Goal: Communication & Community: Answer question/provide support

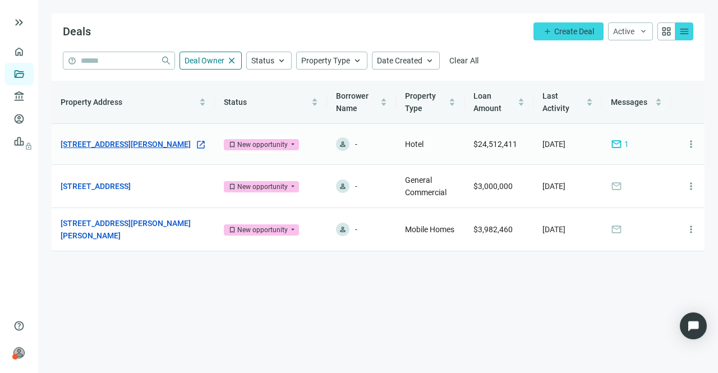
click at [96, 138] on link "[STREET_ADDRESS][PERSON_NAME]" at bounding box center [126, 144] width 130 height 12
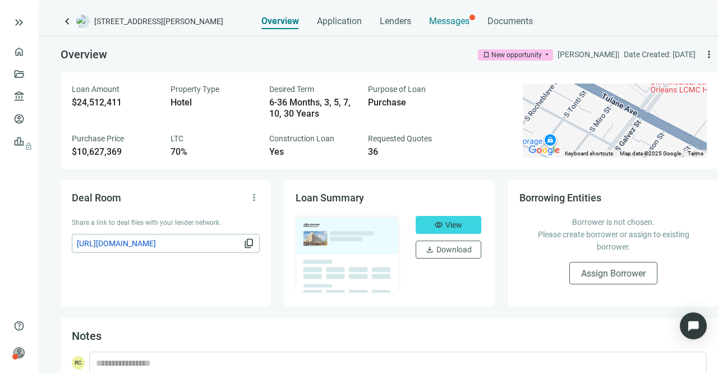
click at [435, 15] on div "Messages" at bounding box center [449, 18] width 40 height 22
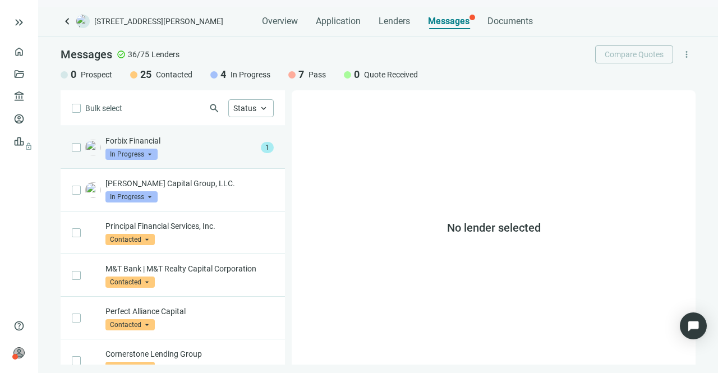
click at [191, 146] on div "Forbix Financial In Progress arrow_drop_down" at bounding box center [180, 147] width 151 height 25
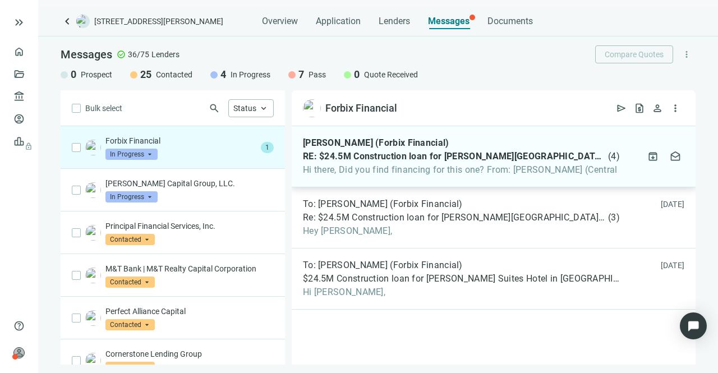
click at [463, 172] on span "Hi there, Did you find financing for this one? From: [PERSON_NAME] (Central" at bounding box center [461, 169] width 317 height 11
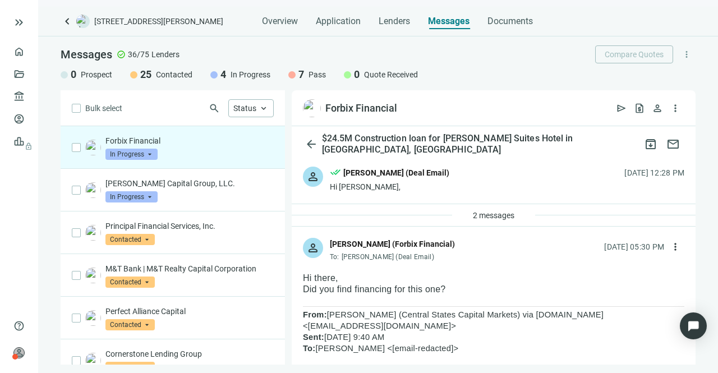
click at [376, 188] on div "Hi [PERSON_NAME]," at bounding box center [389, 186] width 119 height 11
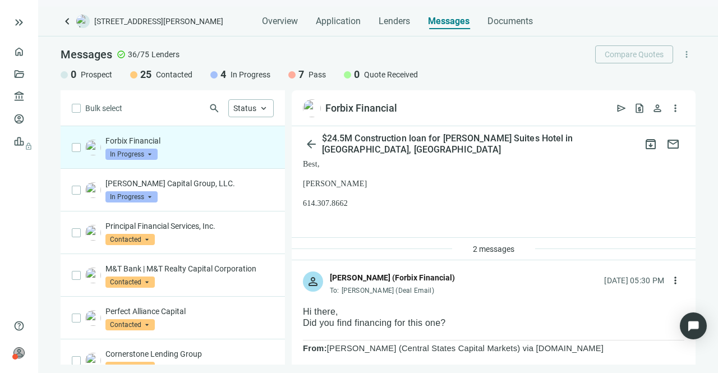
scroll to position [449, 0]
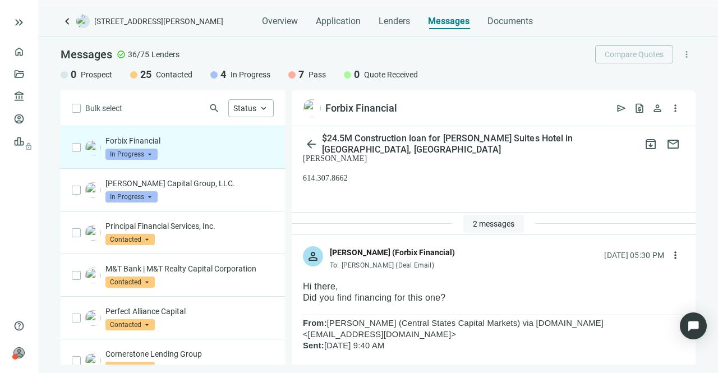
click at [479, 219] on span "2 messages" at bounding box center [493, 223] width 41 height 9
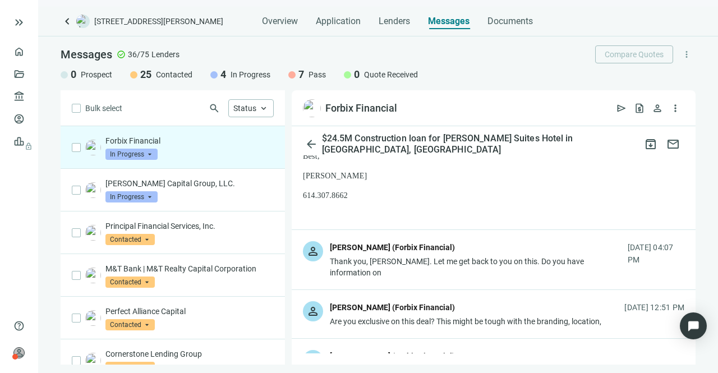
scroll to position [392, 0]
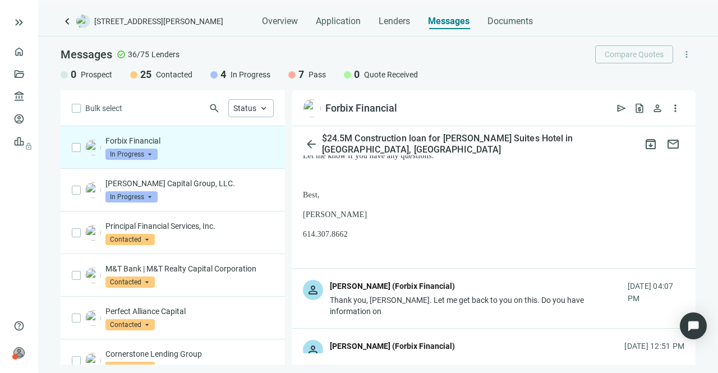
click at [464, 297] on div "Thank you, [PERSON_NAME]. Let me get back to you on this. Do you have informati…" at bounding box center [476, 305] width 292 height 22
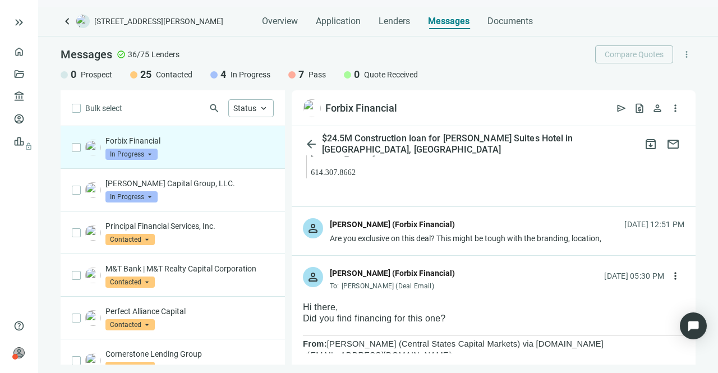
scroll to position [1514, 0]
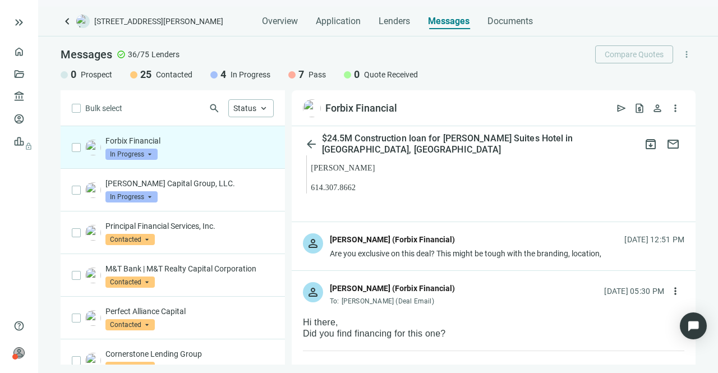
click at [459, 248] on div "Are you exclusive on this deal? This might be tough with the branding, location," at bounding box center [465, 253] width 271 height 11
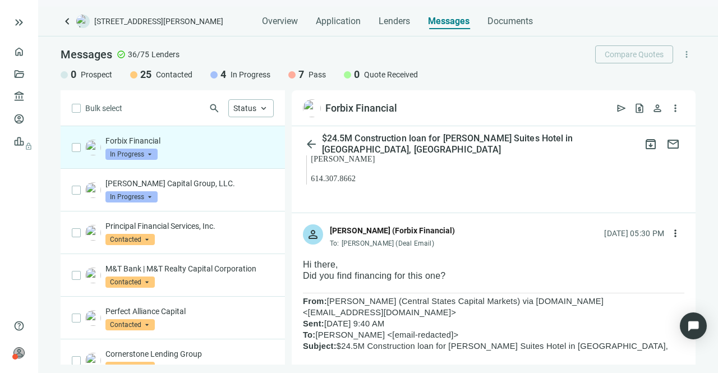
scroll to position [2604, 0]
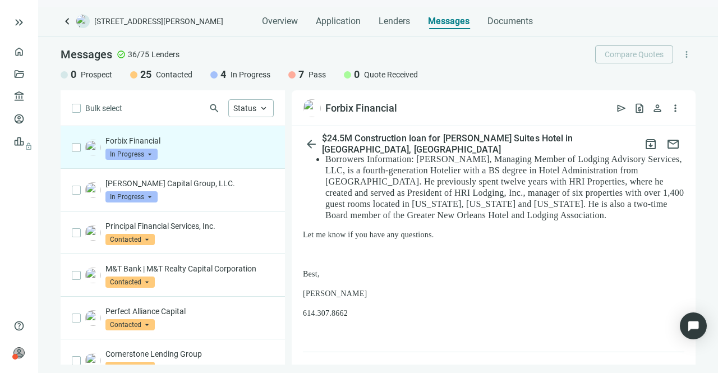
scroll to position [3109, 0]
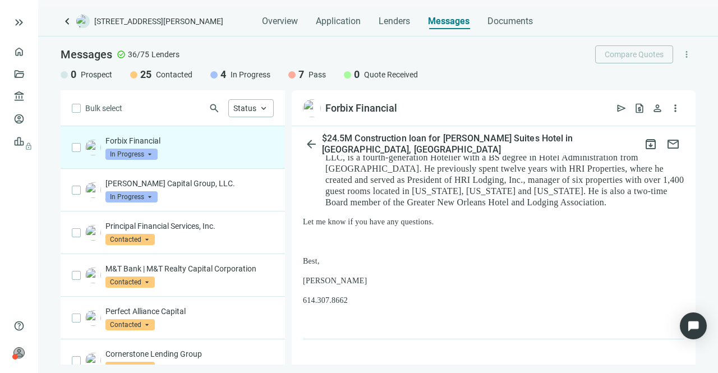
type textarea "**********"
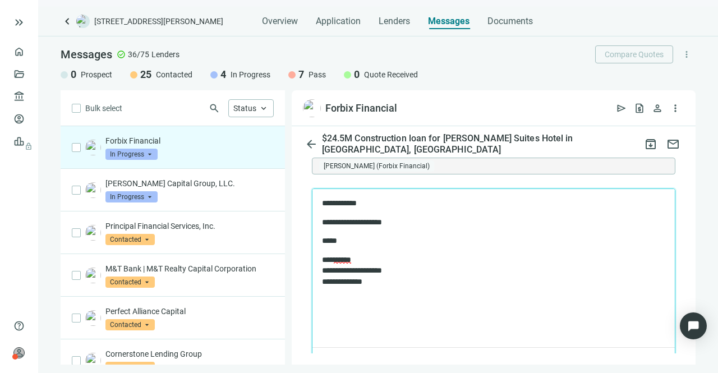
scroll to position [3332, 0]
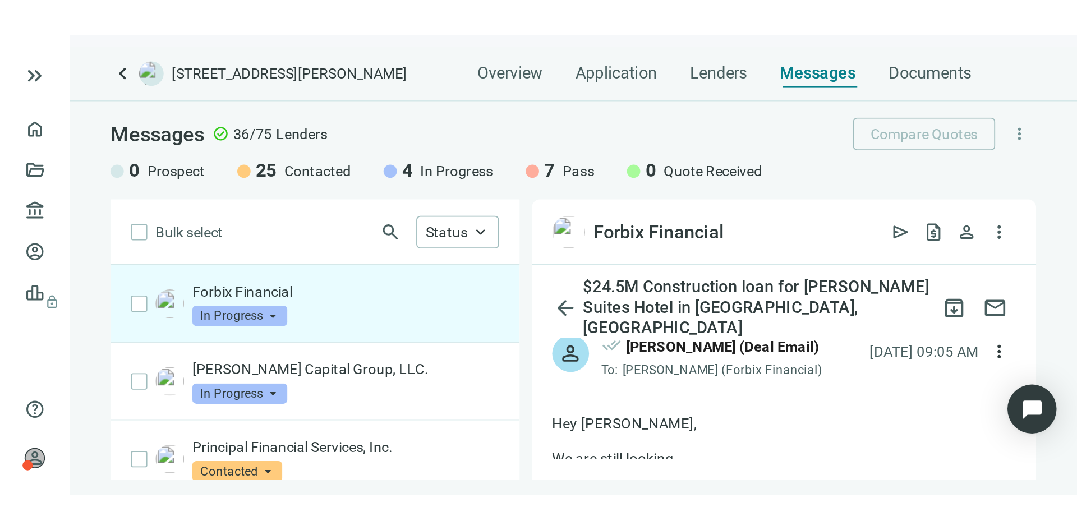
scroll to position [2926, 0]
